Goal: Share content

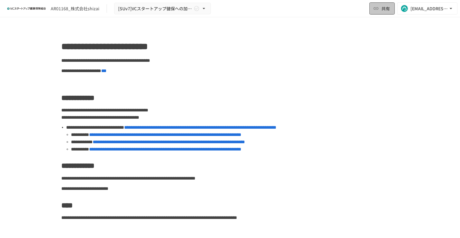
click at [384, 9] on span "共有" at bounding box center [386, 8] width 8 height 7
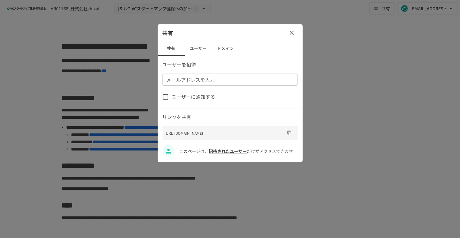
click at [288, 132] on icon "URLをコピー" at bounding box center [289, 132] width 5 height 5
click at [291, 33] on icon "button" at bounding box center [292, 33] width 4 height 4
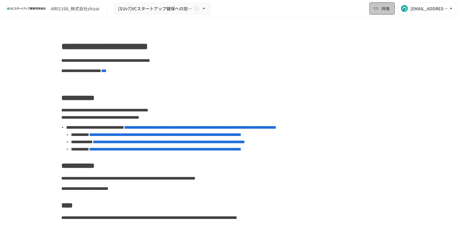
click at [379, 8] on icon "button" at bounding box center [376, 8] width 6 height 6
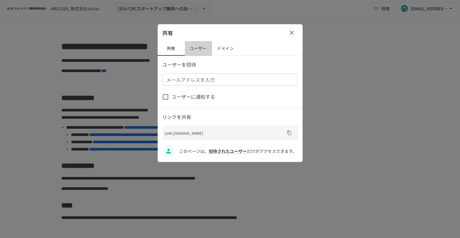
click at [198, 51] on button "ユーザー" at bounding box center [198, 48] width 27 height 15
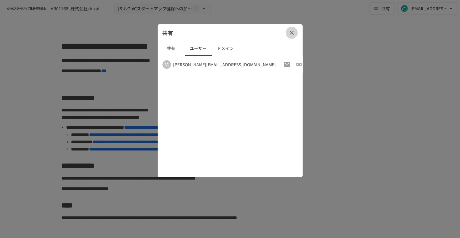
click at [293, 33] on icon "button" at bounding box center [291, 32] width 7 height 7
